Goal: Task Accomplishment & Management: Use online tool/utility

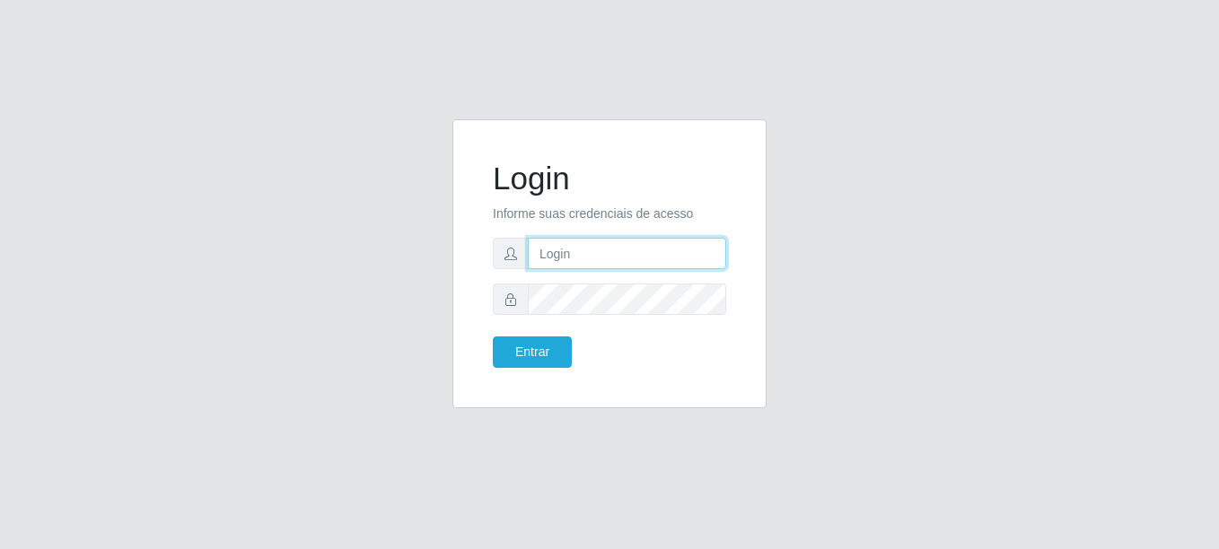
type input "[EMAIL_ADDRESS][DOMAIN_NAME]"
click at [637, 259] on input "[EMAIL_ADDRESS][DOMAIN_NAME]" at bounding box center [627, 253] width 198 height 31
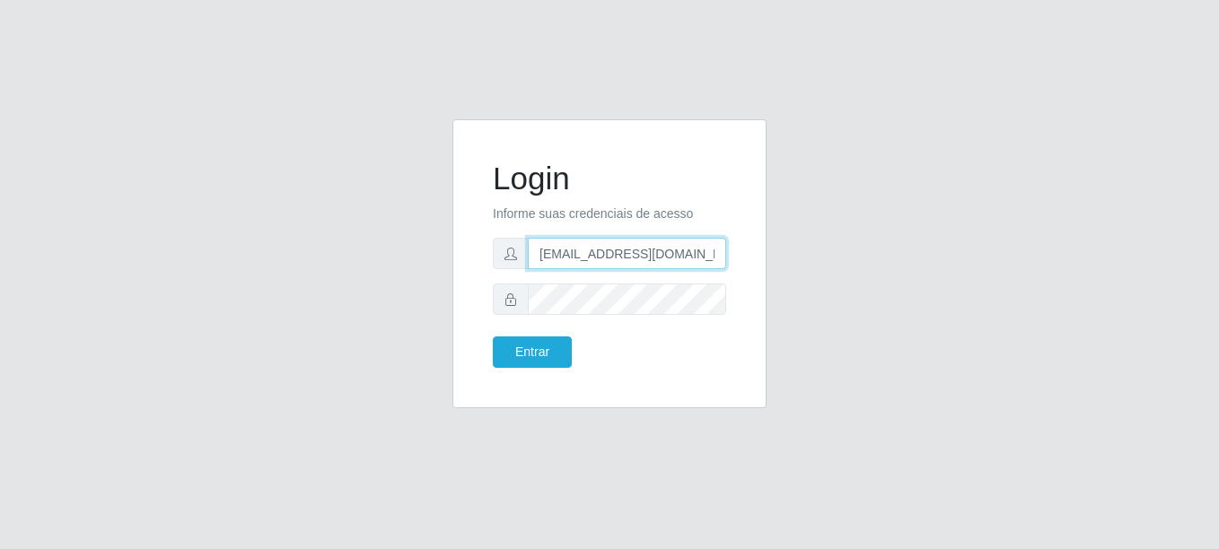
click at [637, 259] on input "[EMAIL_ADDRESS][DOMAIN_NAME]" at bounding box center [627, 253] width 198 height 31
click at [511, 294] on div at bounding box center [609, 299] width 233 height 31
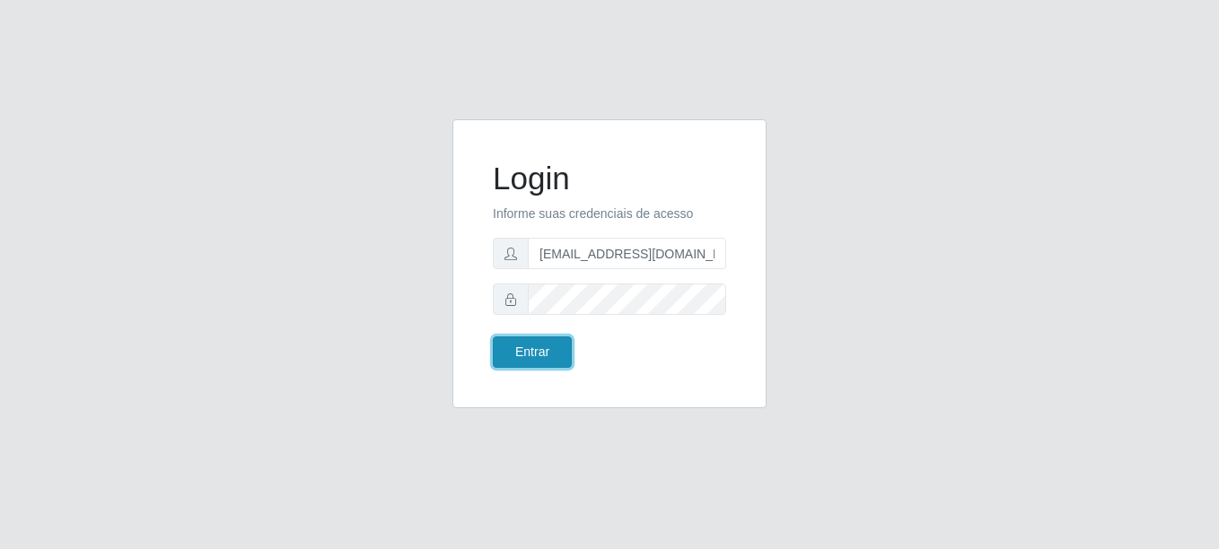
click at [537, 346] on button "Entrar" at bounding box center [532, 352] width 79 height 31
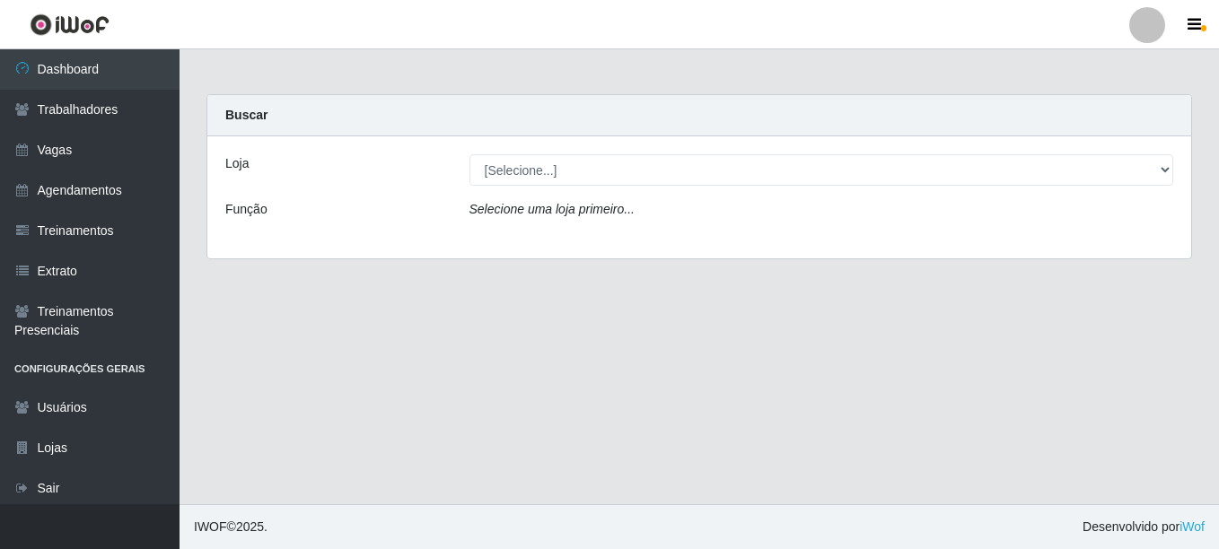
click at [441, 309] on main "Carregando... Buscar Loja [Selecione...] [GEOGRAPHIC_DATA] - [GEOGRAPHIC_DATA] …" at bounding box center [700, 276] width 1040 height 455
click at [111, 190] on link "Agendamentos" at bounding box center [90, 191] width 180 height 40
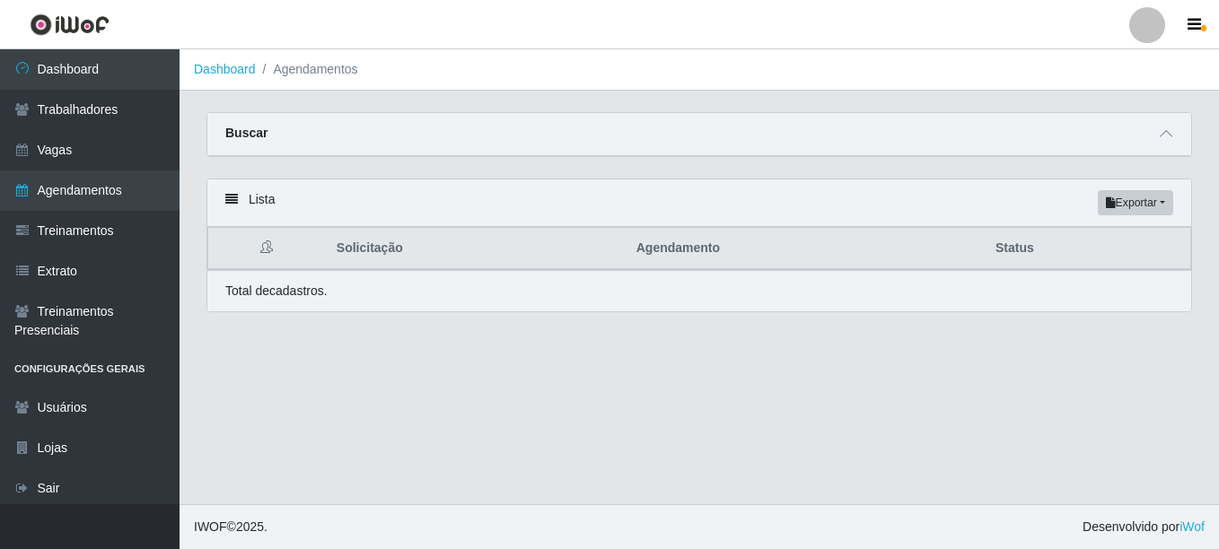
click at [879, 206] on div "Lista Exportar PDF Excel" at bounding box center [699, 204] width 984 height 48
click at [938, 150] on div "Buscar" at bounding box center [699, 134] width 984 height 43
click at [1162, 134] on icon at bounding box center [1166, 133] width 13 height 13
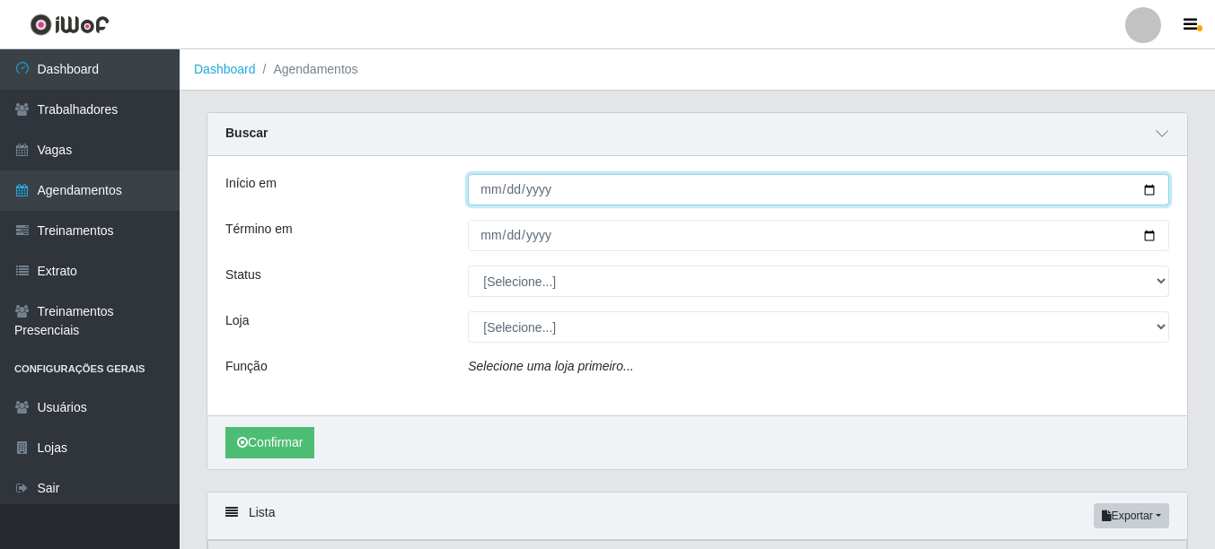
click at [609, 187] on input "Início em" at bounding box center [818, 189] width 701 height 31
click at [1146, 189] on input "Início em" at bounding box center [818, 189] width 701 height 31
type input "[DATE]"
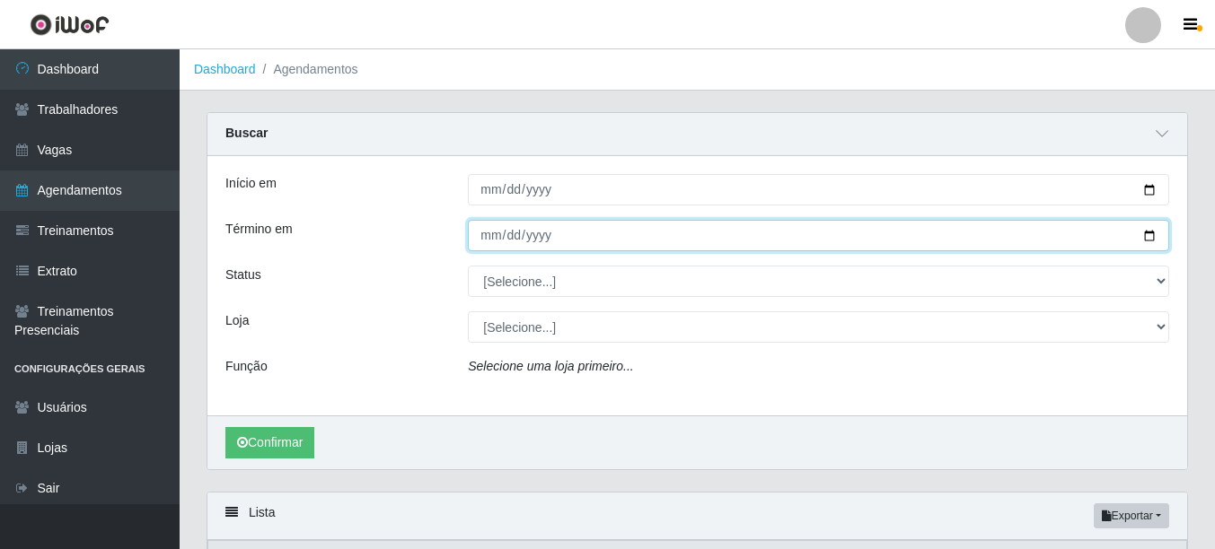
click at [1152, 241] on input "Término em" at bounding box center [818, 235] width 701 height 31
type input "[DATE]"
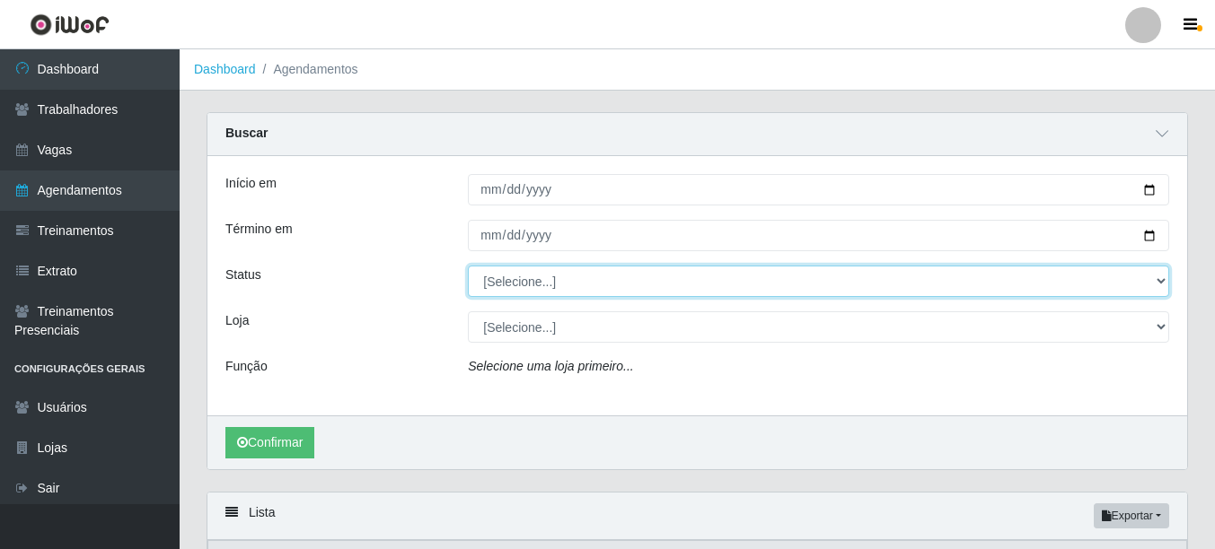
click at [571, 285] on select "[Selecione...] AGENDADO AGUARDANDO LIBERAR EM ANDAMENTO EM REVISÃO FINALIZADO C…" at bounding box center [818, 281] width 701 height 31
select select "FINALIZADO"
click at [468, 267] on select "[Selecione...] AGENDADO AGUARDANDO LIBERAR EM ANDAMENTO EM REVISÃO FINALIZADO C…" at bounding box center [818, 281] width 701 height 31
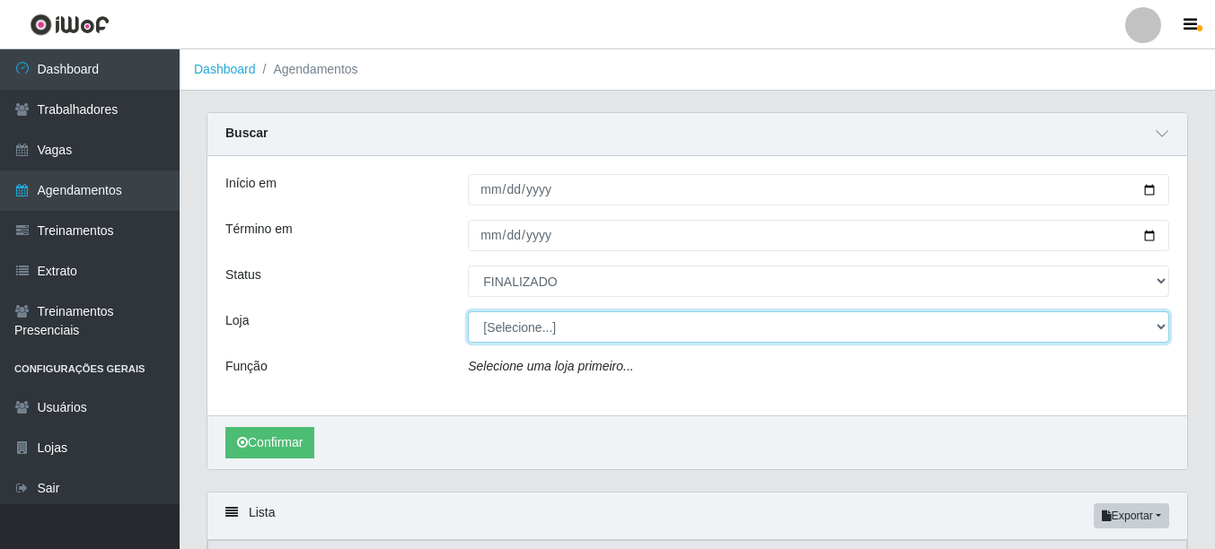
click at [585, 320] on select "[Selecione...] [GEOGRAPHIC_DATA] - [GEOGRAPHIC_DATA] [GEOGRAPHIC_DATA] - [GEOGR…" at bounding box center [818, 327] width 701 height 31
select select "510"
click at [468, 312] on select "[Selecione...] [GEOGRAPHIC_DATA] - [GEOGRAPHIC_DATA] [GEOGRAPHIC_DATA] - [GEOGR…" at bounding box center [818, 327] width 701 height 31
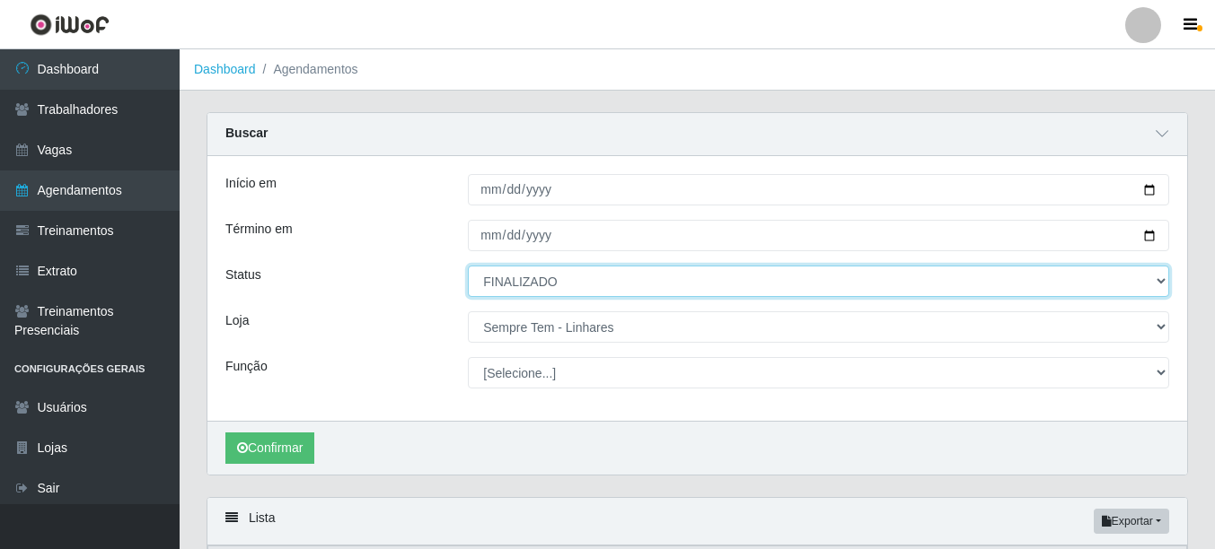
click at [592, 279] on select "[Selecione...] AGENDADO AGUARDANDO LIBERAR EM ANDAMENTO EM REVISÃO FINALIZADO C…" at bounding box center [818, 281] width 701 height 31
select select "[Selecione...]"
click at [468, 267] on select "[Selecione...] AGENDADO AGUARDANDO LIBERAR EM ANDAMENTO EM REVISÃO FINALIZADO C…" at bounding box center [818, 281] width 701 height 31
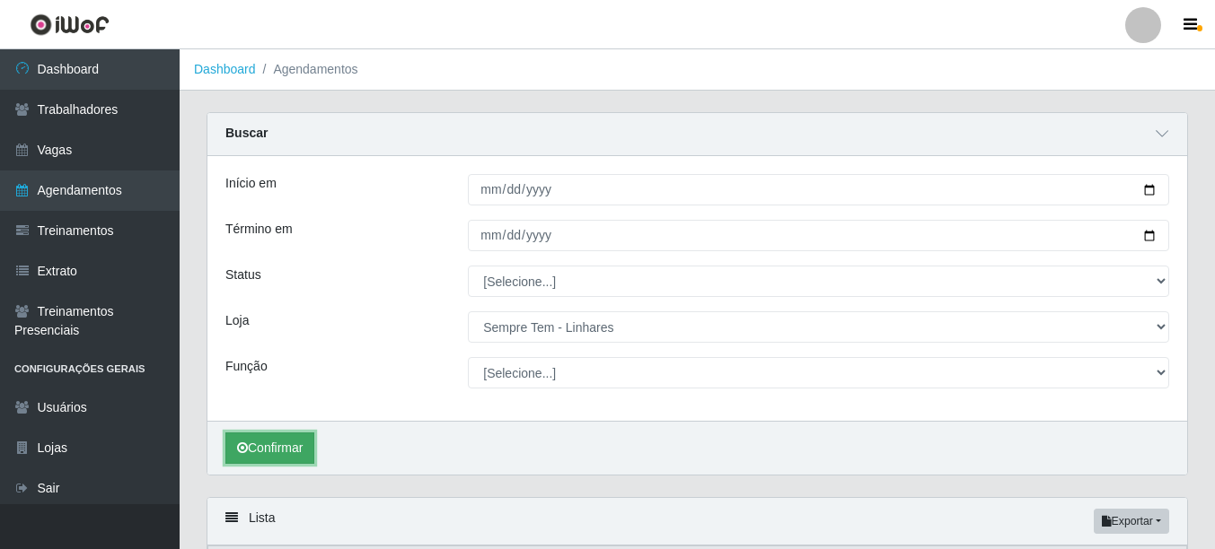
click at [294, 450] on button "Confirmar" at bounding box center [269, 448] width 89 height 31
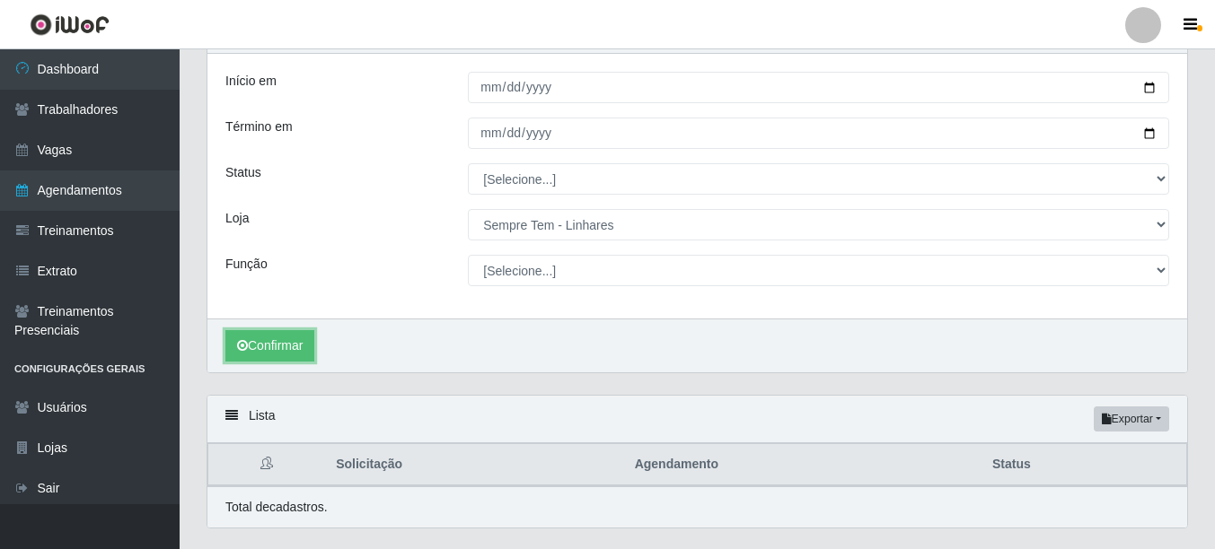
scroll to position [59, 0]
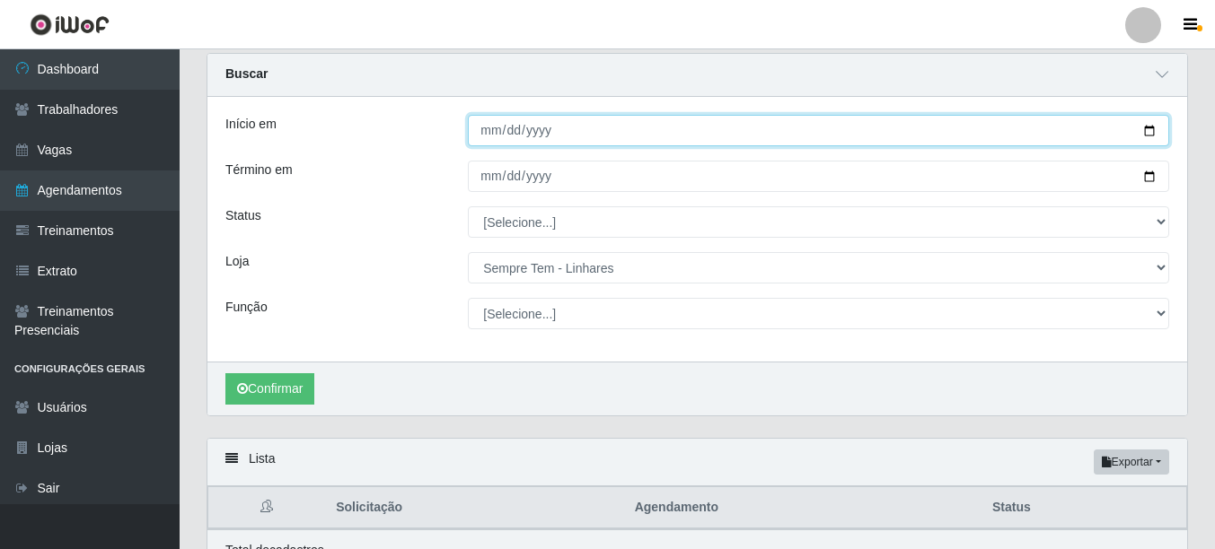
click at [1154, 134] on input "[DATE]" at bounding box center [818, 130] width 701 height 31
type input "[DATE]"
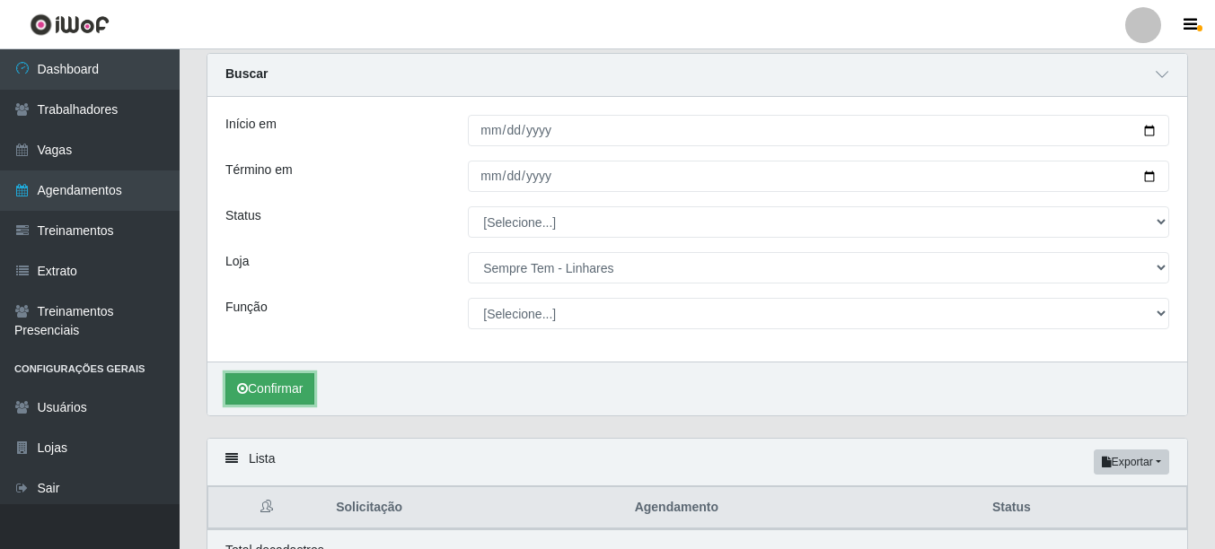
click at [278, 391] on button "Confirmar" at bounding box center [269, 388] width 89 height 31
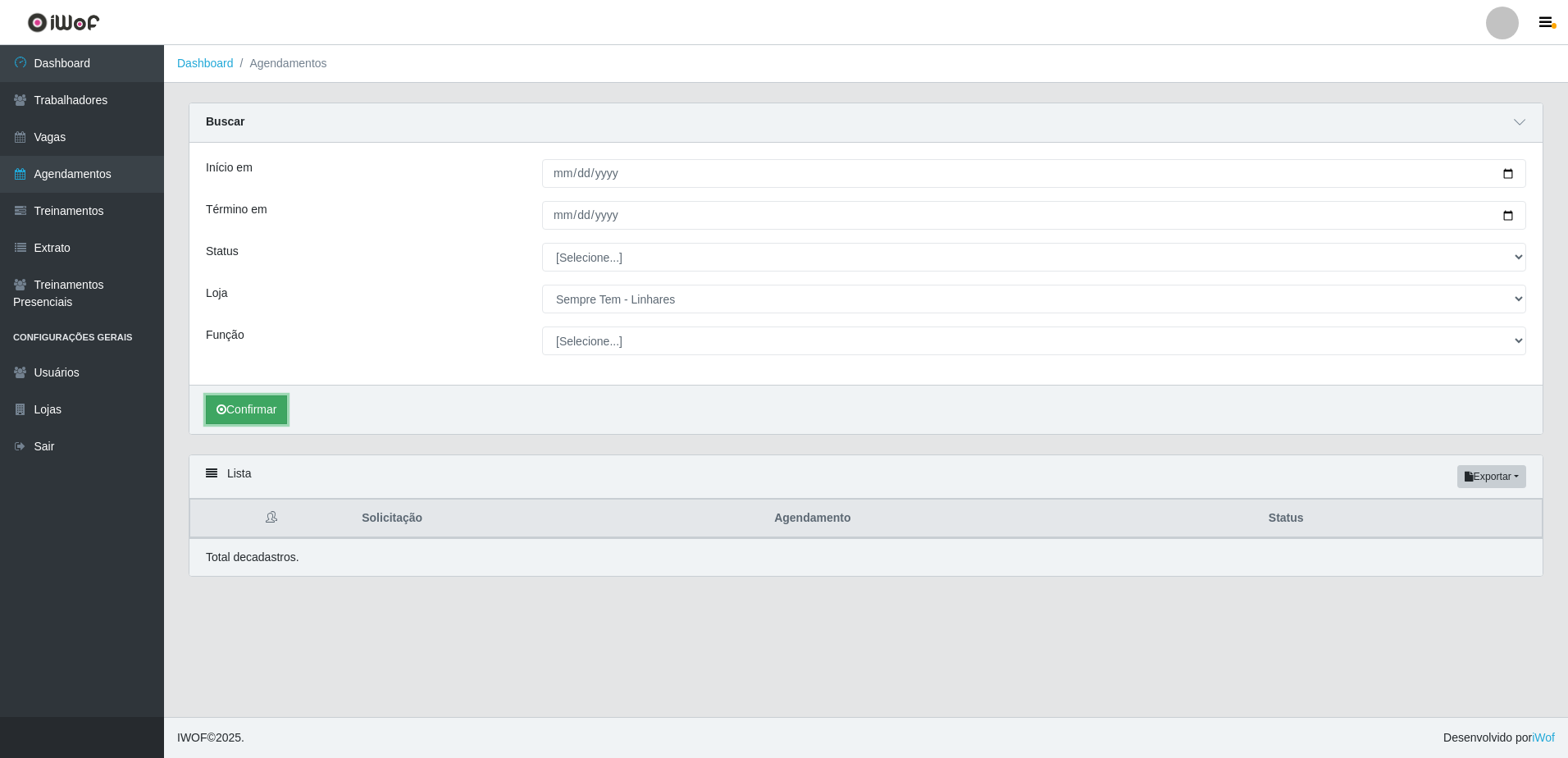
click at [241, 404] on button "Confirmar" at bounding box center [246, 409] width 81 height 28
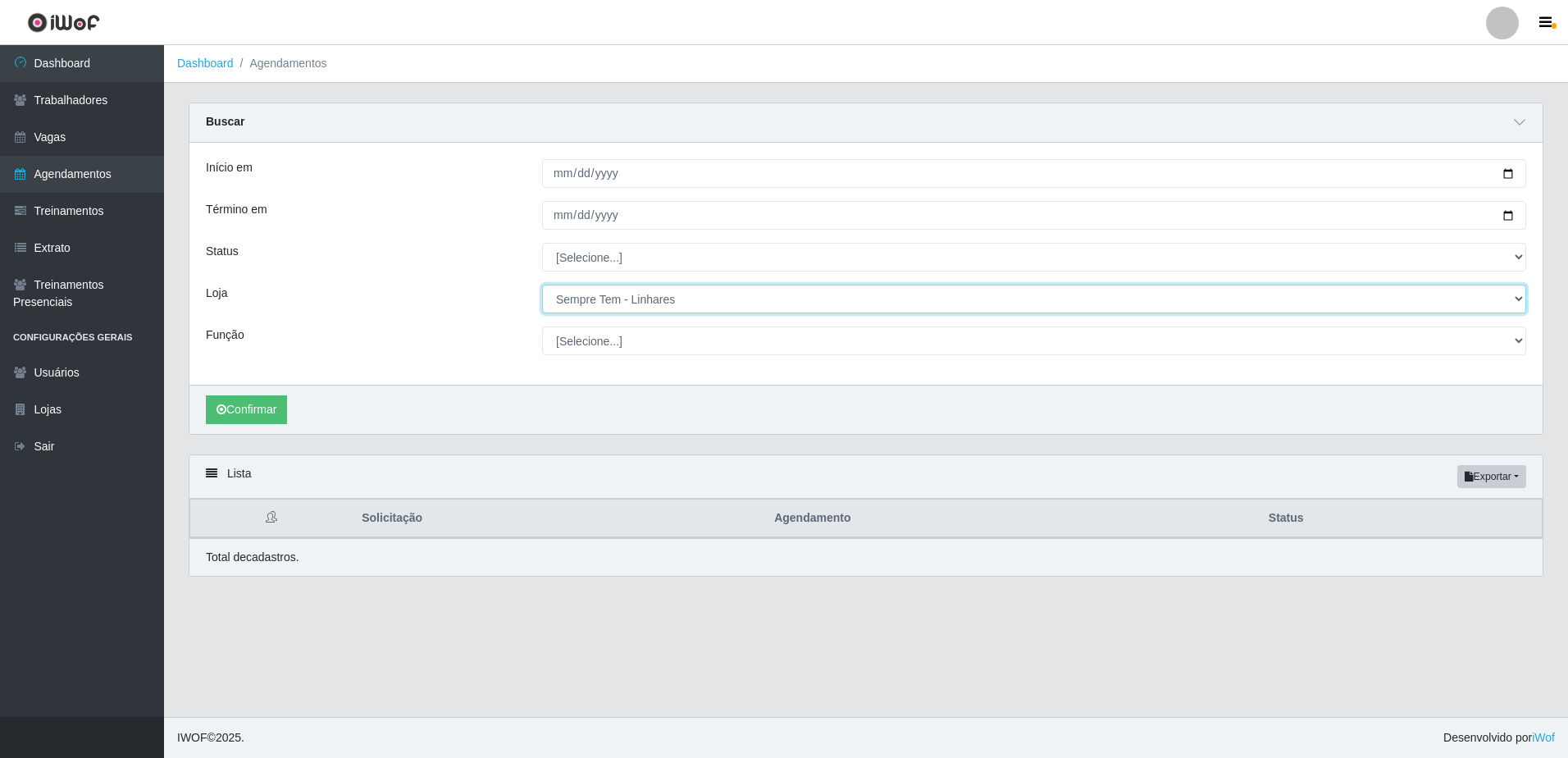
click at [675, 291] on select "[Selecione...] [GEOGRAPHIC_DATA] - [GEOGRAPHIC_DATA] [GEOGRAPHIC_DATA] - [GEOGR…" at bounding box center [1033, 299] width 984 height 28
click at [542, 285] on select "[Selecione...] [GEOGRAPHIC_DATA] - [GEOGRAPHIC_DATA] [GEOGRAPHIC_DATA] - [GEOGR…" at bounding box center [1033, 299] width 984 height 28
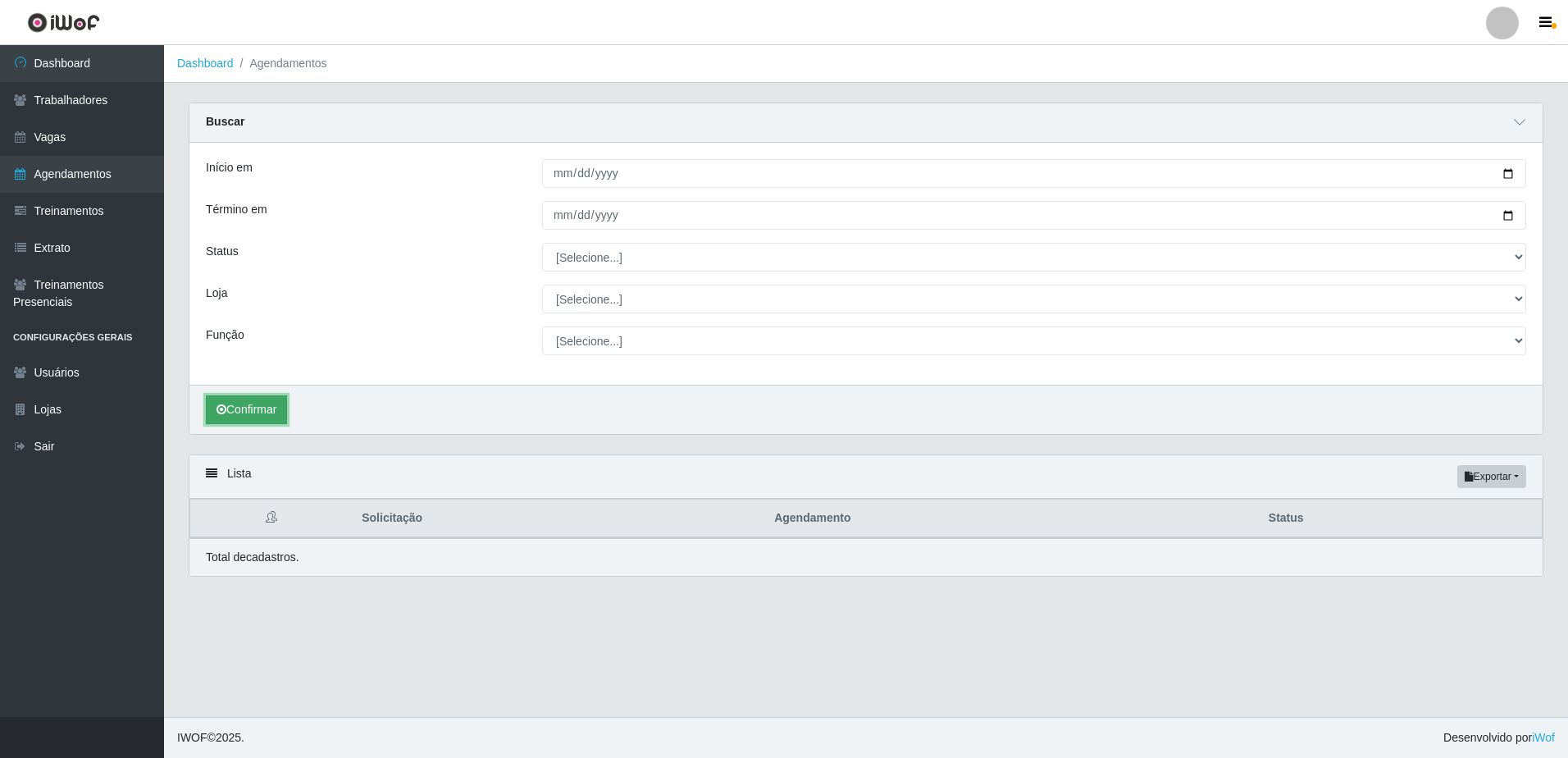
click at [262, 406] on button "Confirmar" at bounding box center [246, 409] width 81 height 28
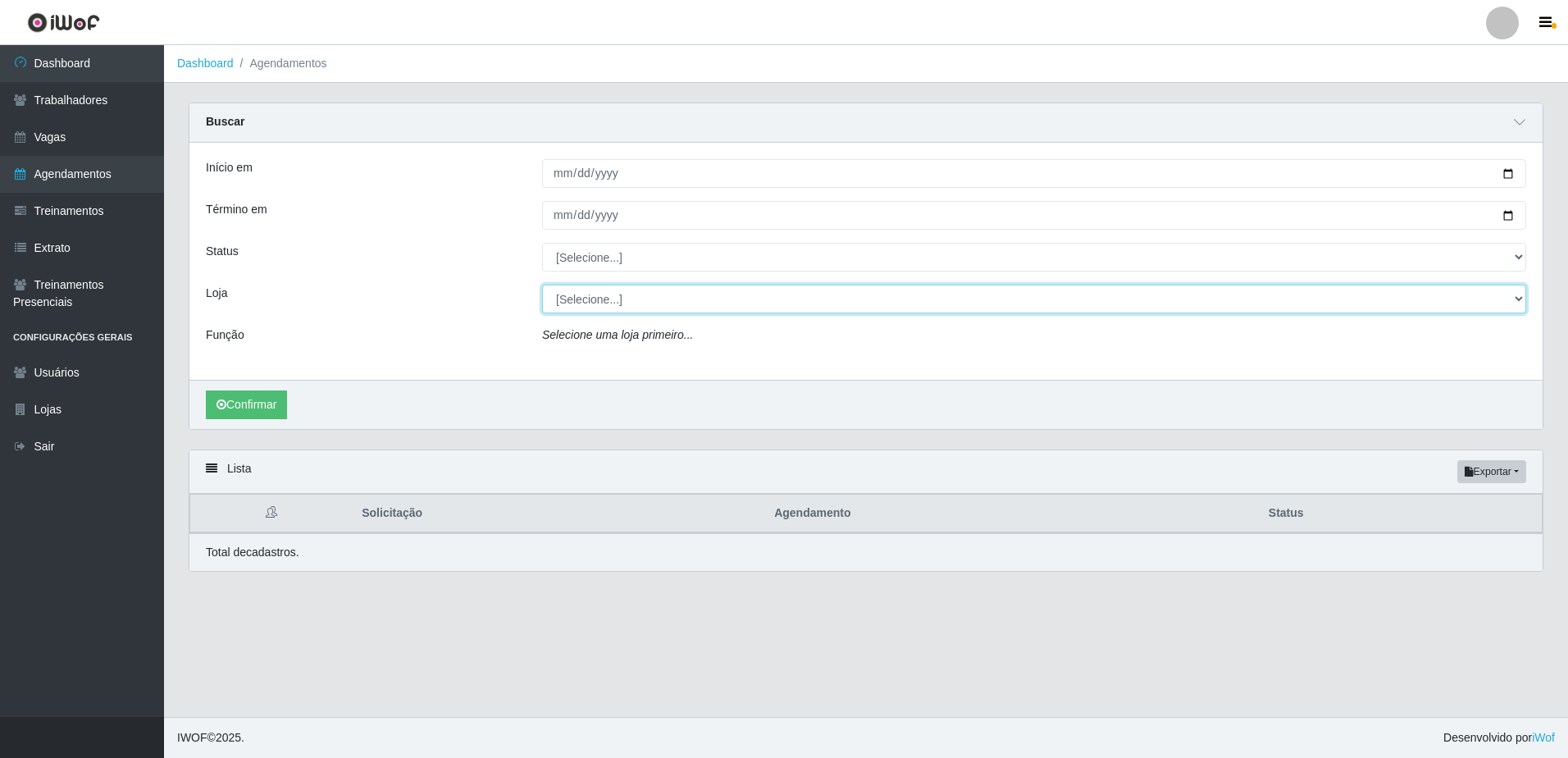
click at [795, 300] on select "[Selecione...] [GEOGRAPHIC_DATA] - [GEOGRAPHIC_DATA] [GEOGRAPHIC_DATA] - [GEOGR…" at bounding box center [1033, 299] width 984 height 28
click at [542, 285] on select "[Selecione...] [GEOGRAPHIC_DATA] - [GEOGRAPHIC_DATA] [GEOGRAPHIC_DATA] - [GEOGR…" at bounding box center [1033, 299] width 984 height 28
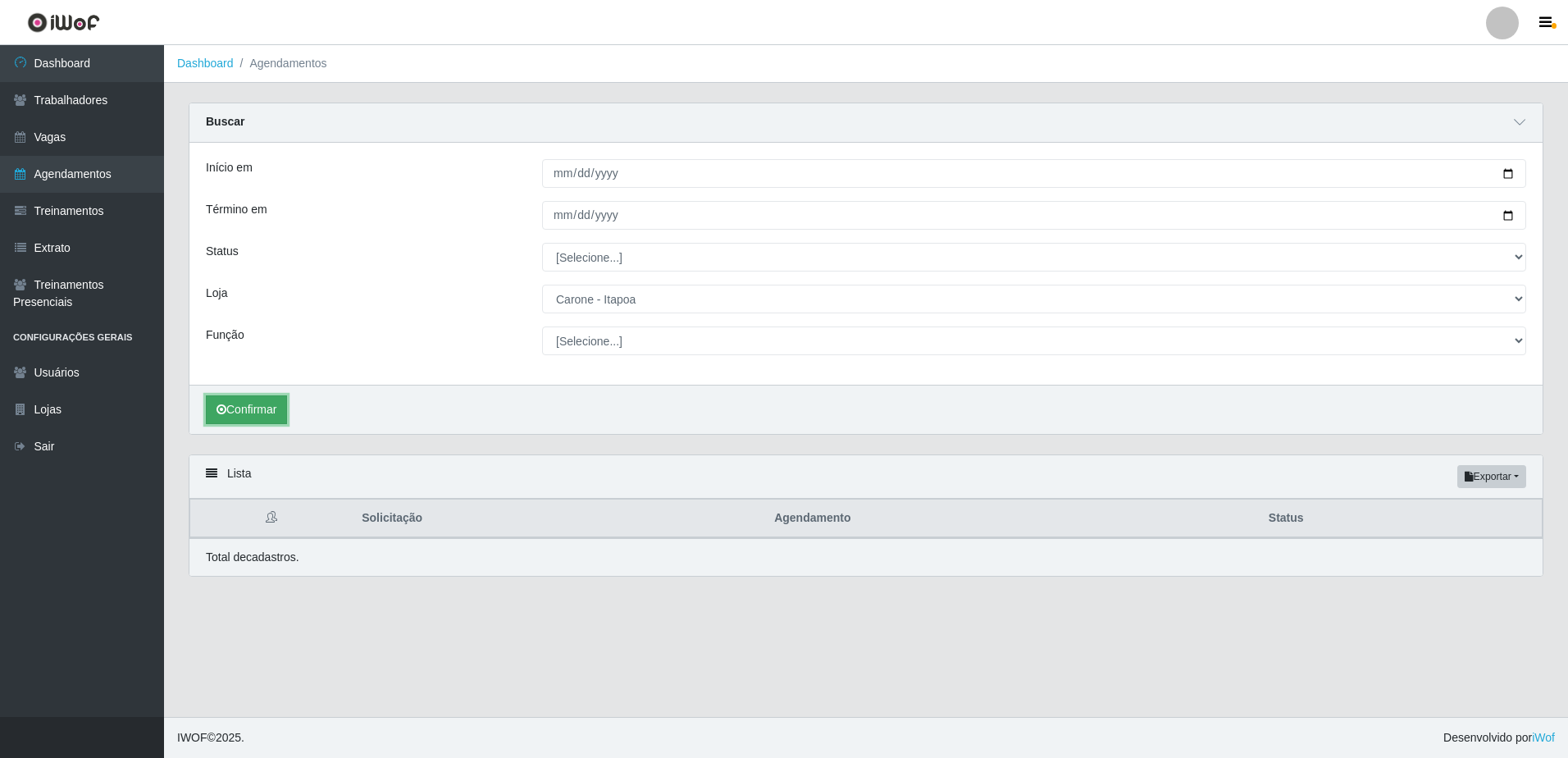
click at [261, 407] on button "Confirmar" at bounding box center [246, 409] width 81 height 28
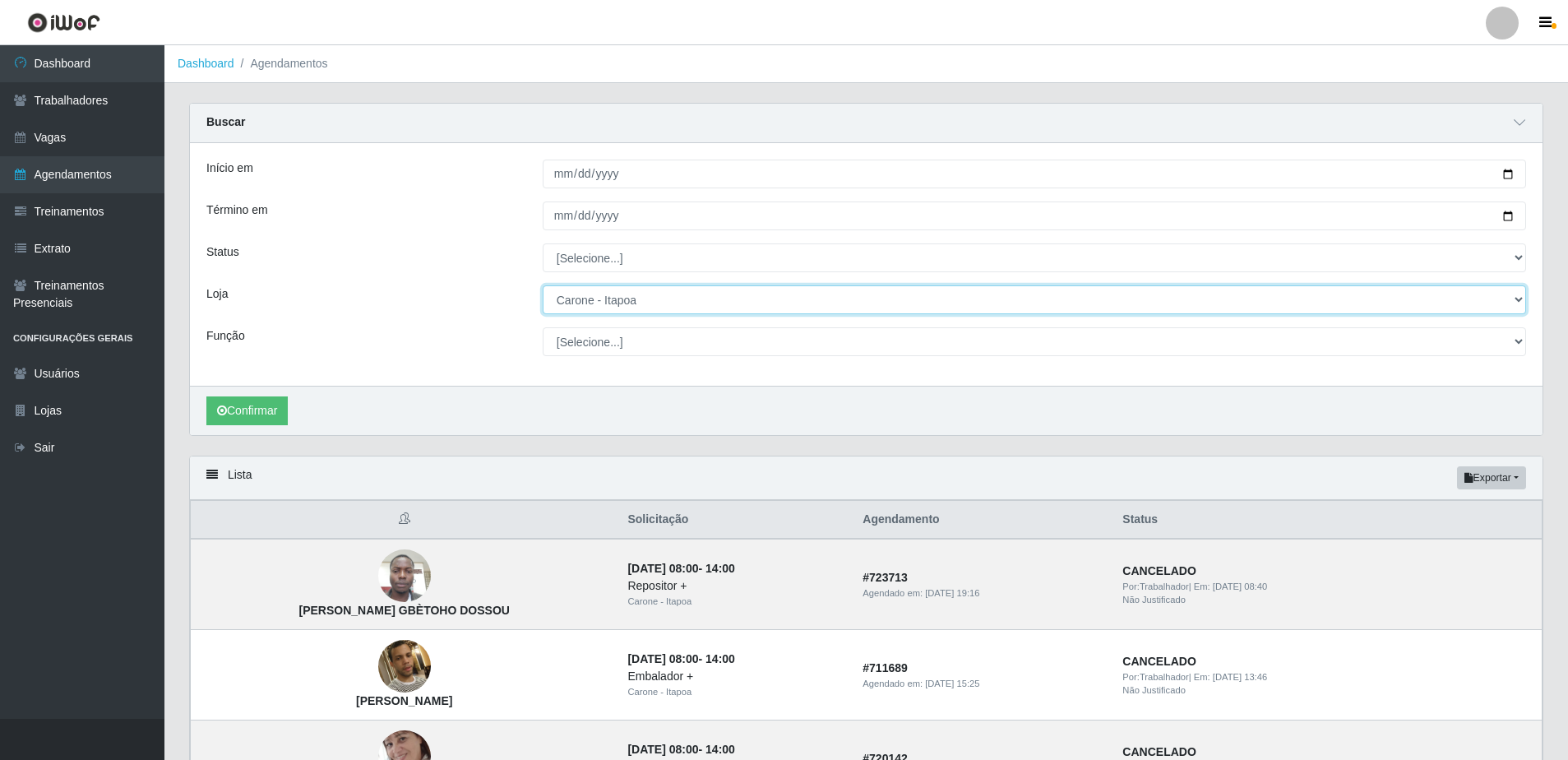
click at [705, 298] on select "[Selecione...] [GEOGRAPHIC_DATA] - [GEOGRAPHIC_DATA] [GEOGRAPHIC_DATA] - [GEOGR…" at bounding box center [1035, 299] width 984 height 28
select select "510"
click at [543, 286] on select "[Selecione...] [GEOGRAPHIC_DATA] - [GEOGRAPHIC_DATA] [GEOGRAPHIC_DATA] - [GEOGR…" at bounding box center [1035, 299] width 984 height 28
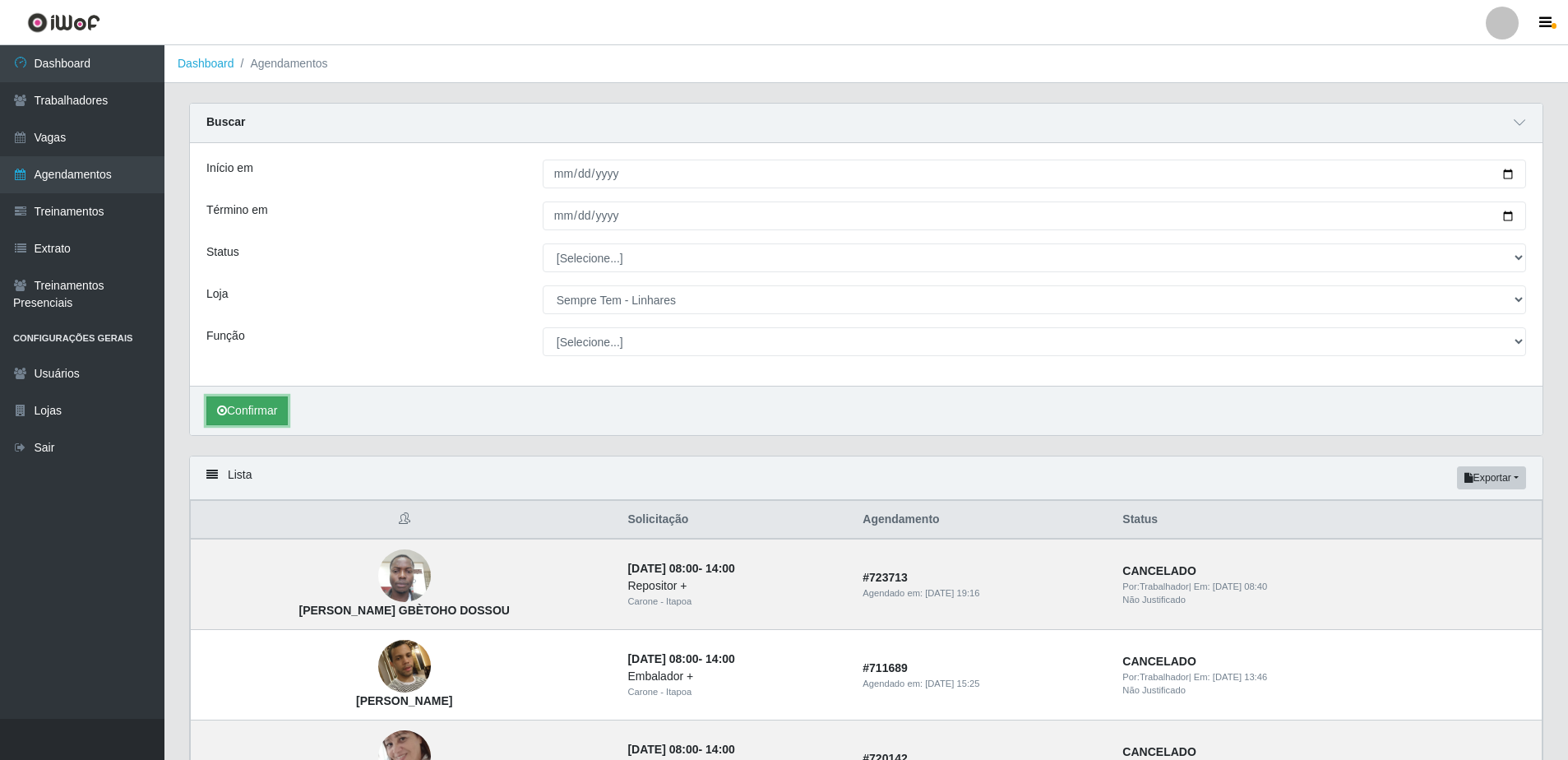
click at [256, 413] on button "Confirmar" at bounding box center [246, 410] width 82 height 28
